Goal: Register for event/course

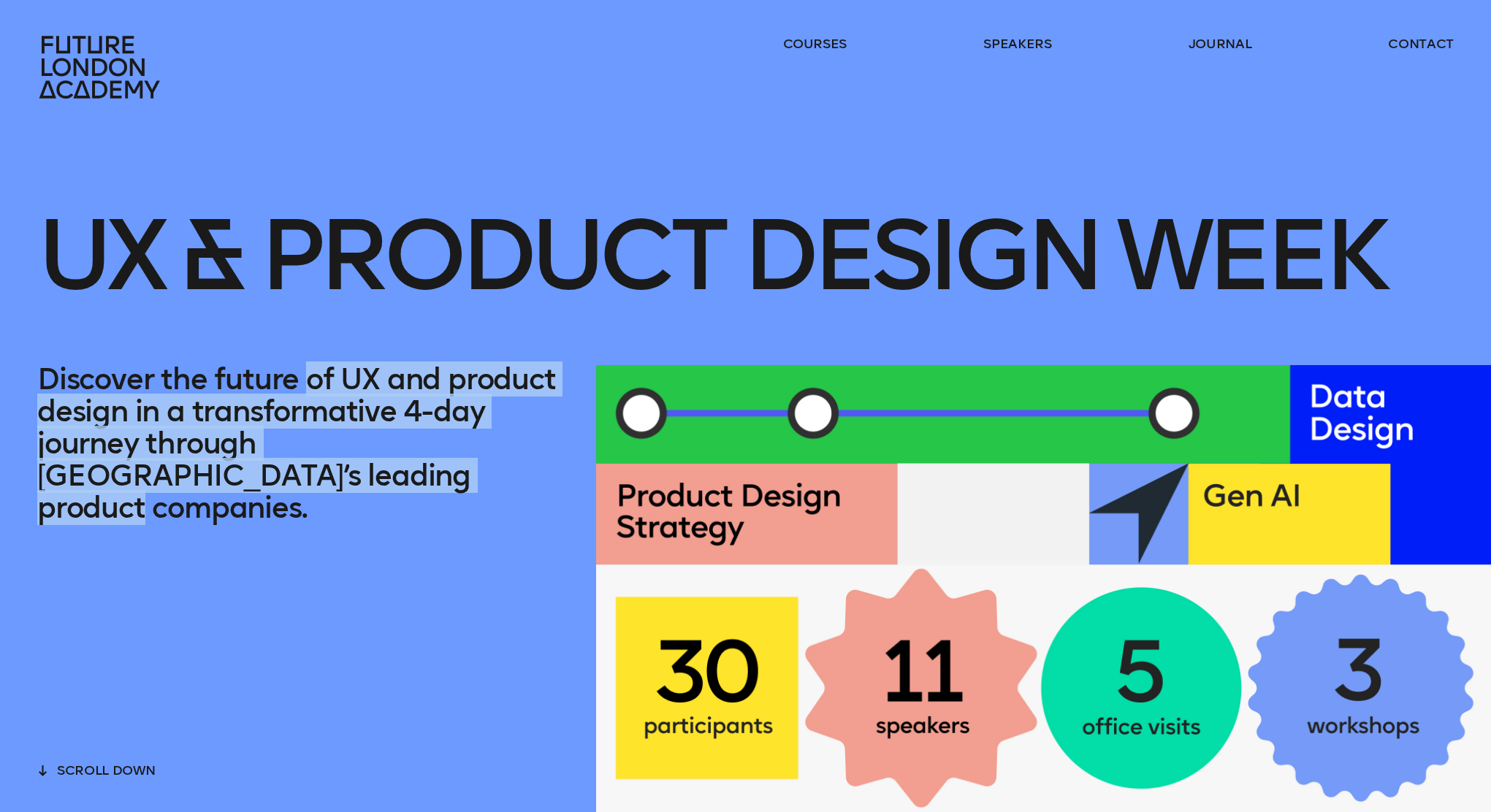
drag, startPoint x: 305, startPoint y: 374, endPoint x: 312, endPoint y: 469, distance: 95.3
click at [312, 469] on p "Discover the future of UX and product design in a transformative 4-day journey …" at bounding box center [298, 443] width 522 height 161
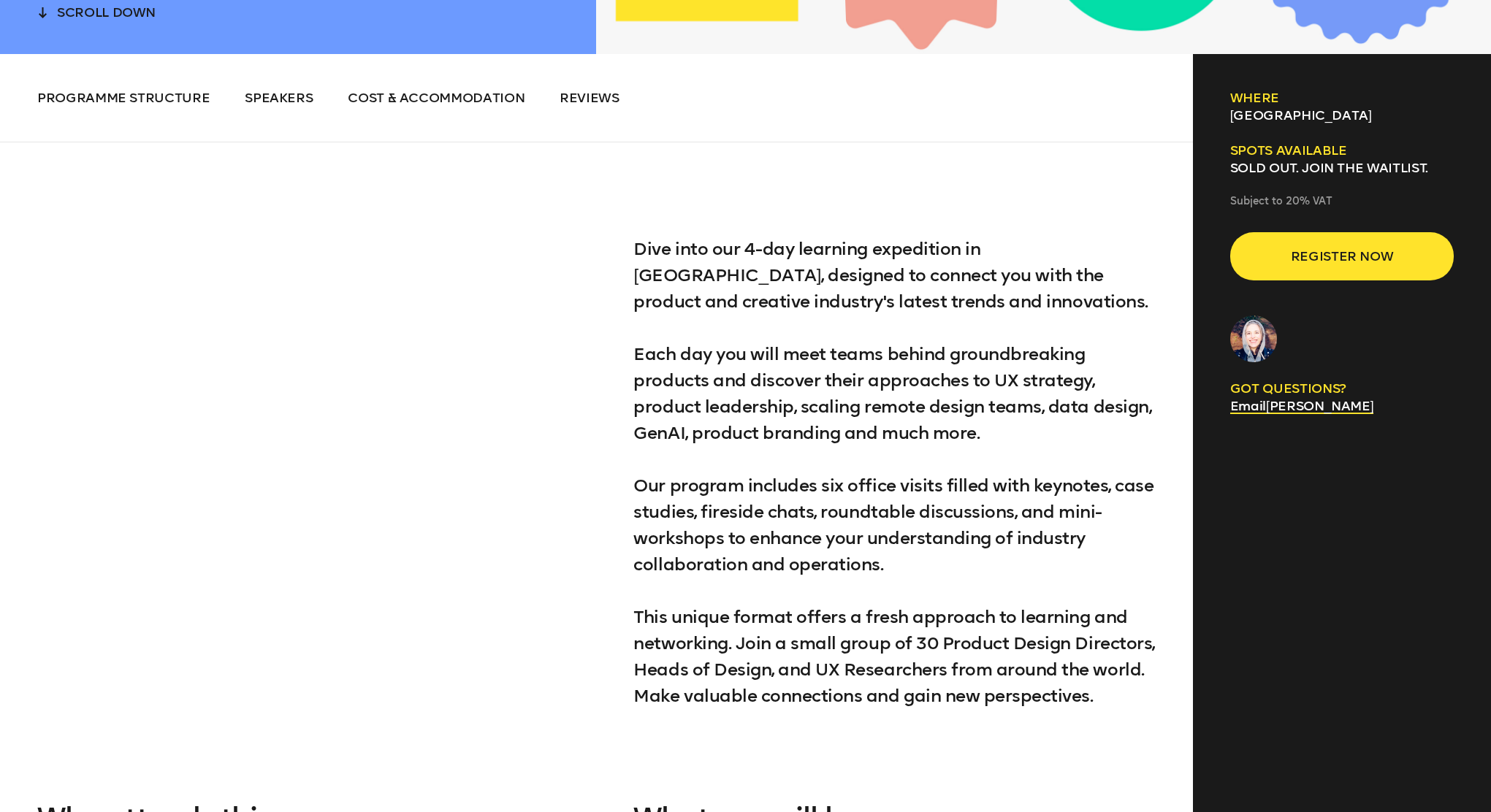
scroll to position [759, 0]
drag, startPoint x: 791, startPoint y: 350, endPoint x: 821, endPoint y: 430, distance: 85.4
click at [821, 430] on p "Dive into our 4-day learning expedition in London, designed to connect you with…" at bounding box center [893, 472] width 522 height 473
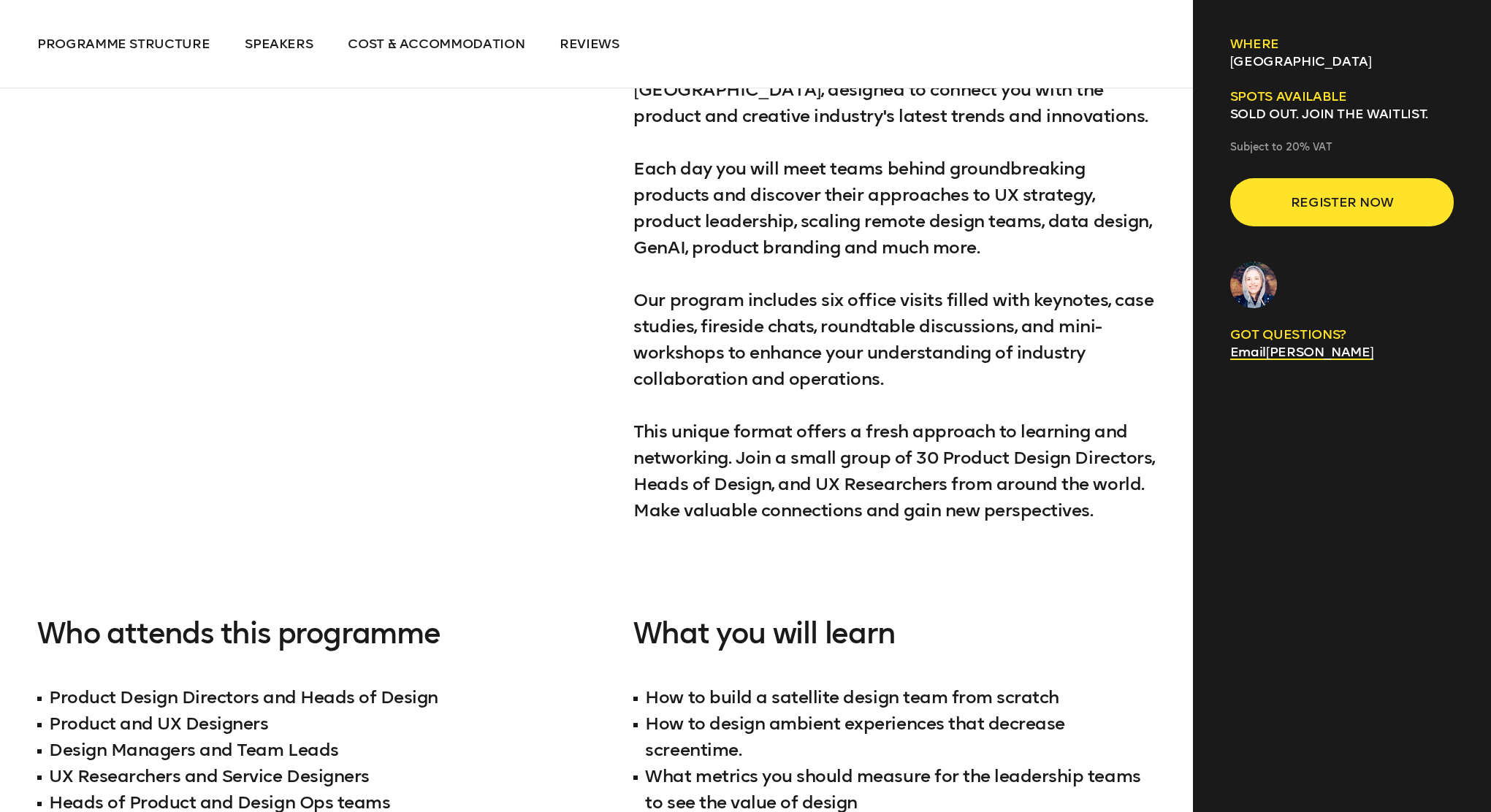
scroll to position [963, 0]
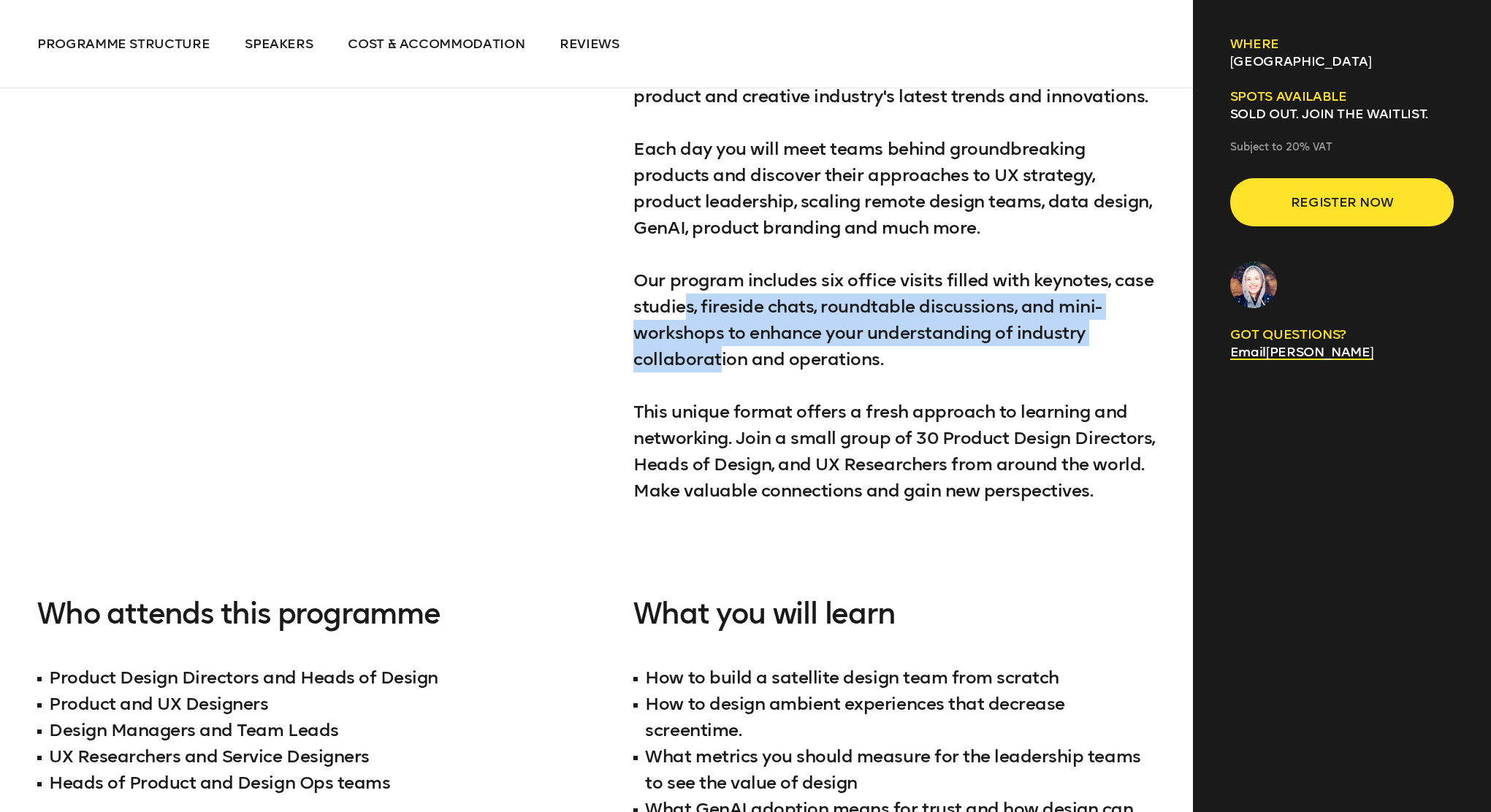
drag, startPoint x: 685, startPoint y: 305, endPoint x: 720, endPoint y: 369, distance: 72.9
click at [720, 369] on p "Dive into our 4-day learning expedition in London, designed to connect you with…" at bounding box center [893, 267] width 522 height 473
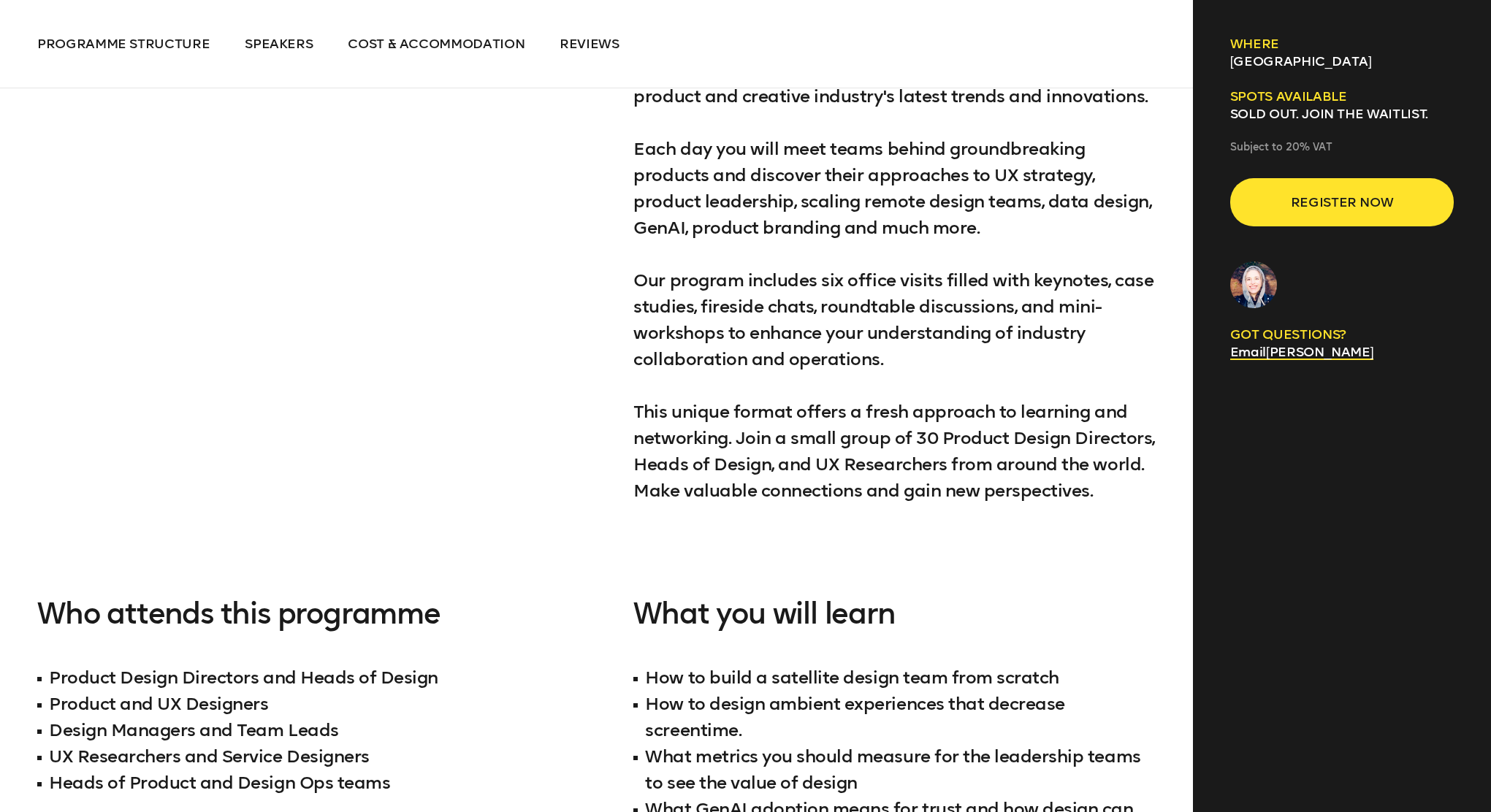
click at [762, 370] on p "Dive into our 4-day learning expedition in London, designed to connect you with…" at bounding box center [893, 267] width 522 height 473
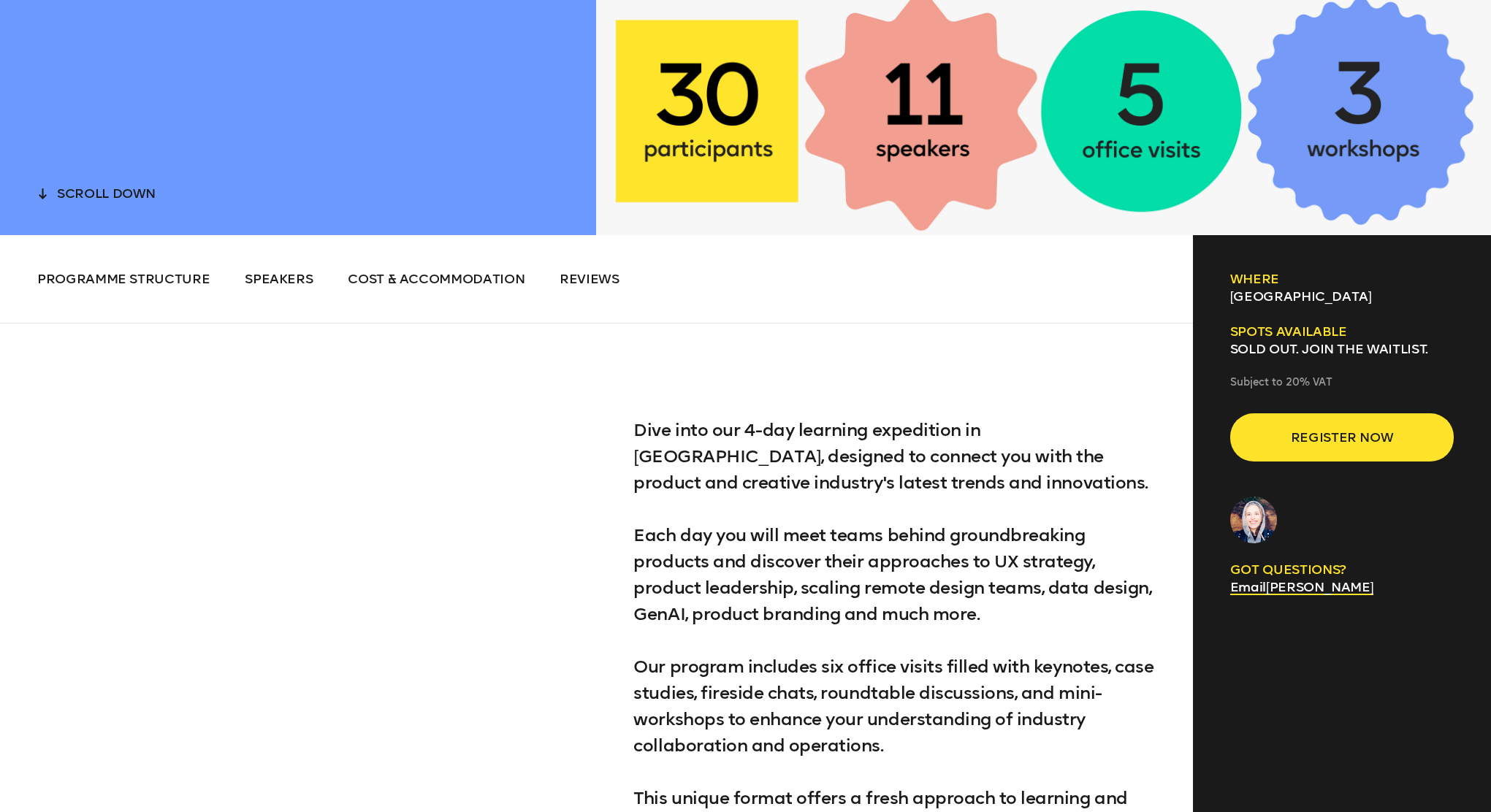
scroll to position [577, 0]
click at [1284, 445] on span "Register now" at bounding box center [1342, 437] width 177 height 28
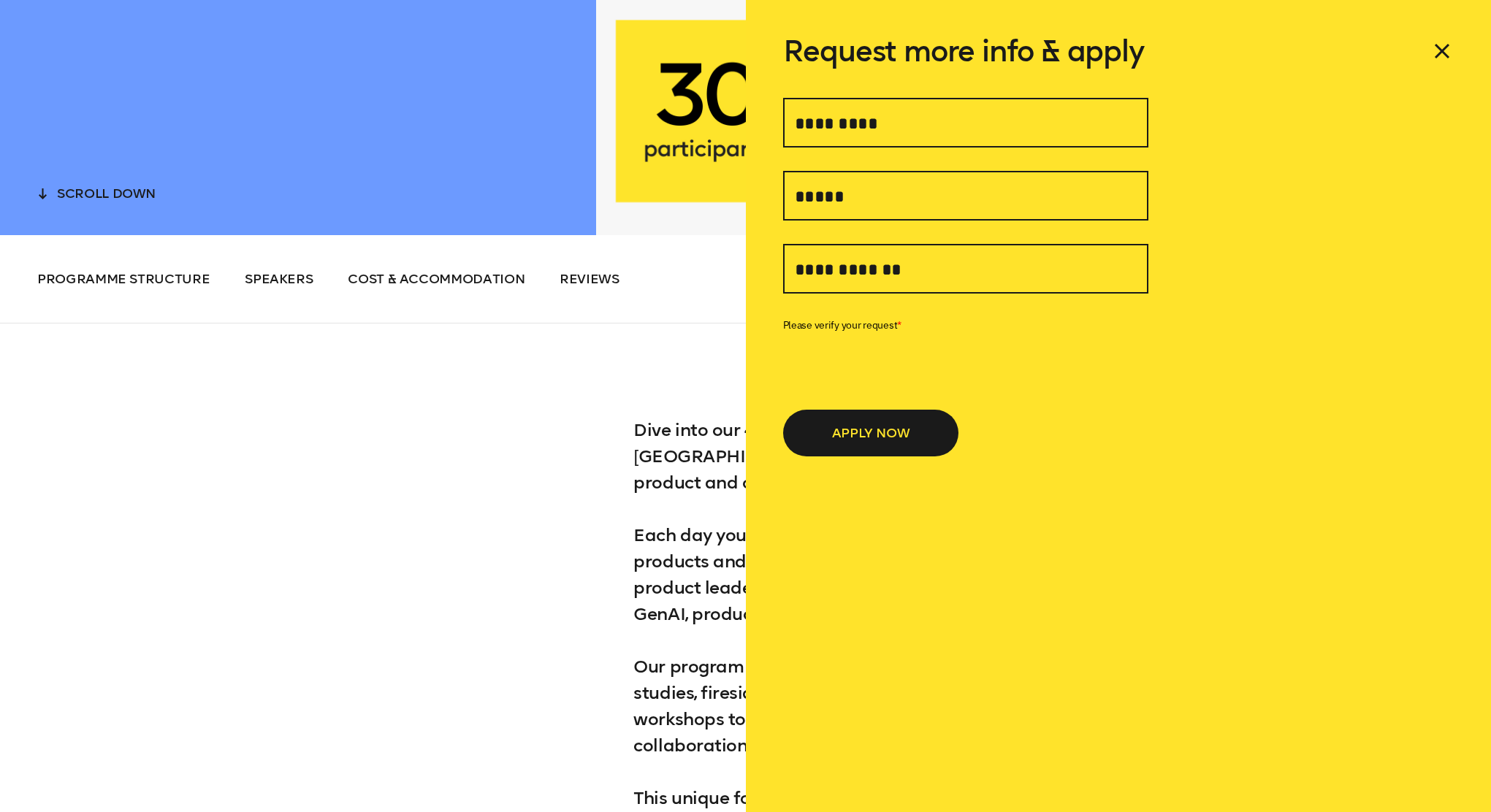
click at [478, 142] on div "Discover the future of UX and product design in a transformative 4-day journey …" at bounding box center [298, 11] width 522 height 449
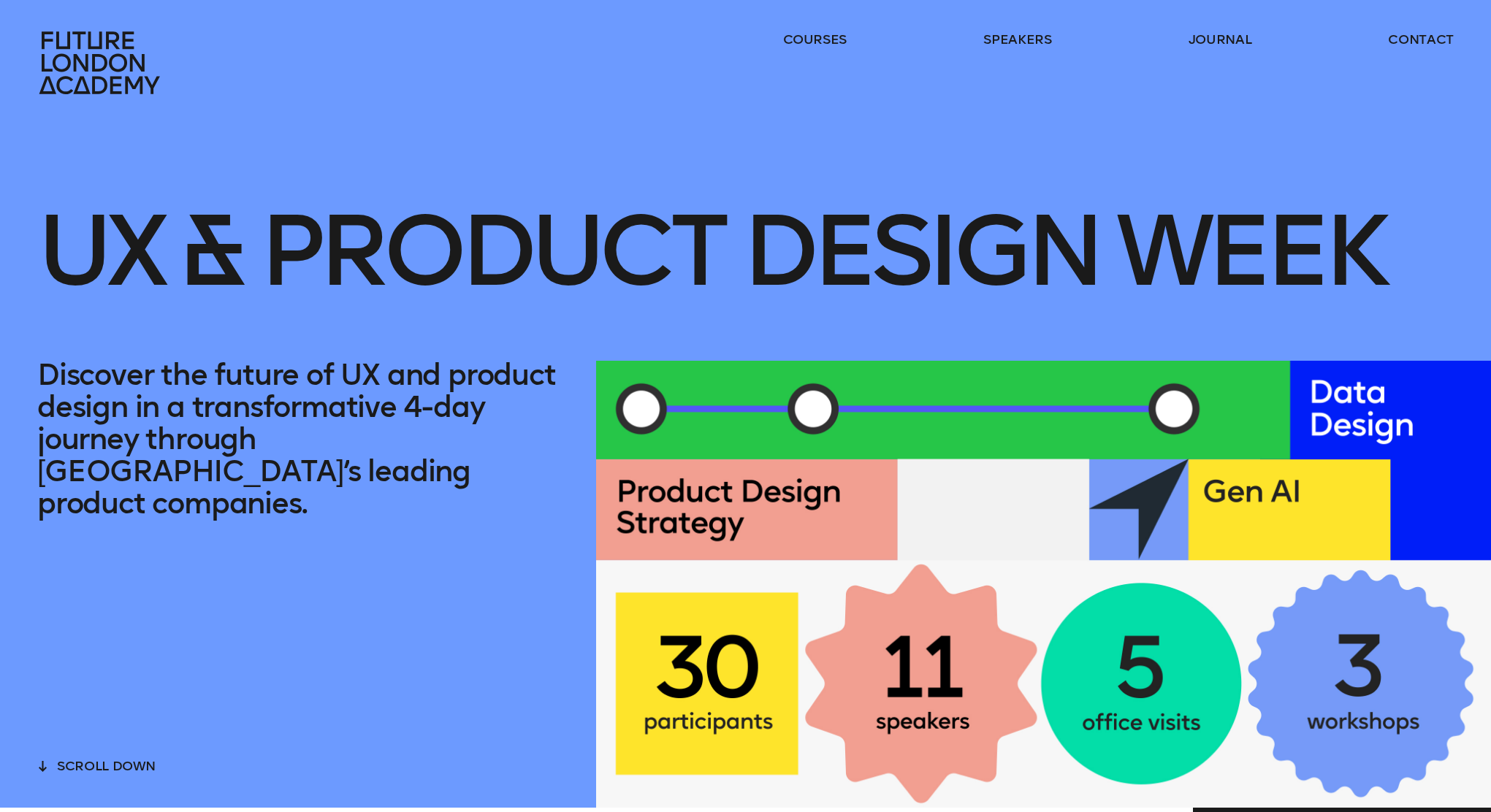
scroll to position [0, 0]
